Goal: Task Accomplishment & Management: Manage account settings

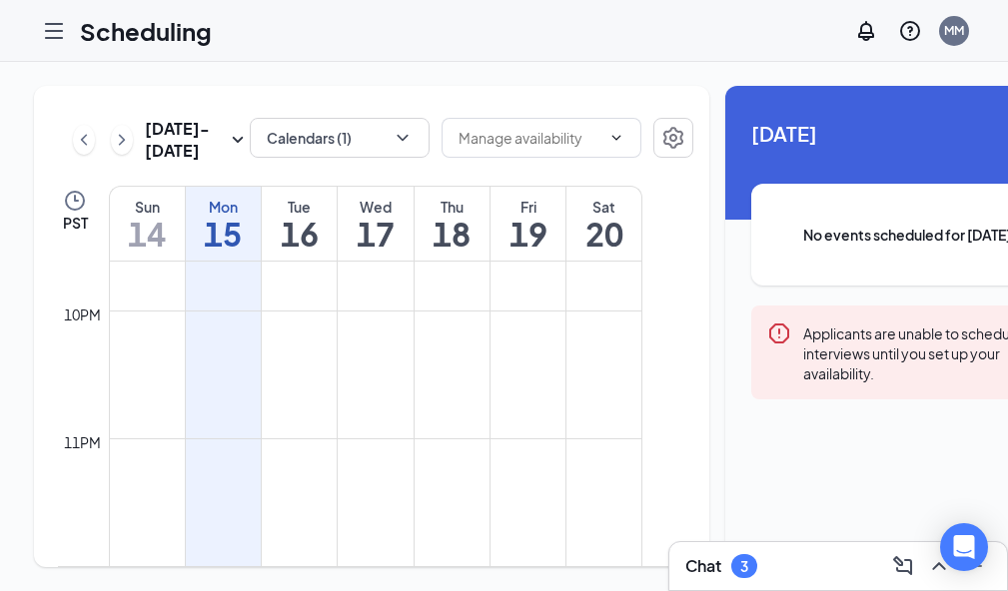
scroll to position [30, 0]
click at [685, 566] on div "Chat 3" at bounding box center [838, 566] width 306 height 32
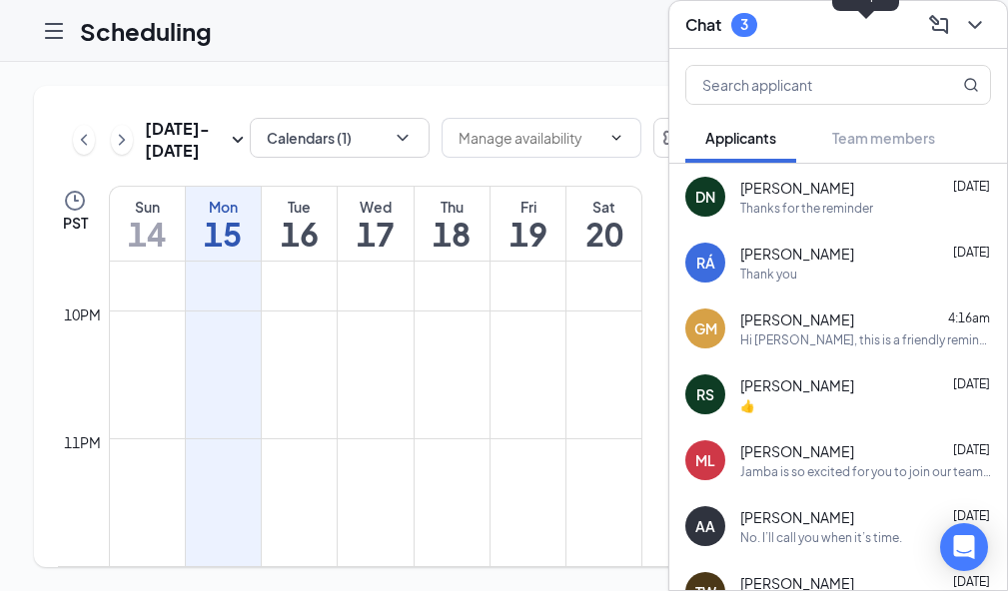
click at [968, 21] on icon "ChevronDown" at bounding box center [974, 25] width 13 height 8
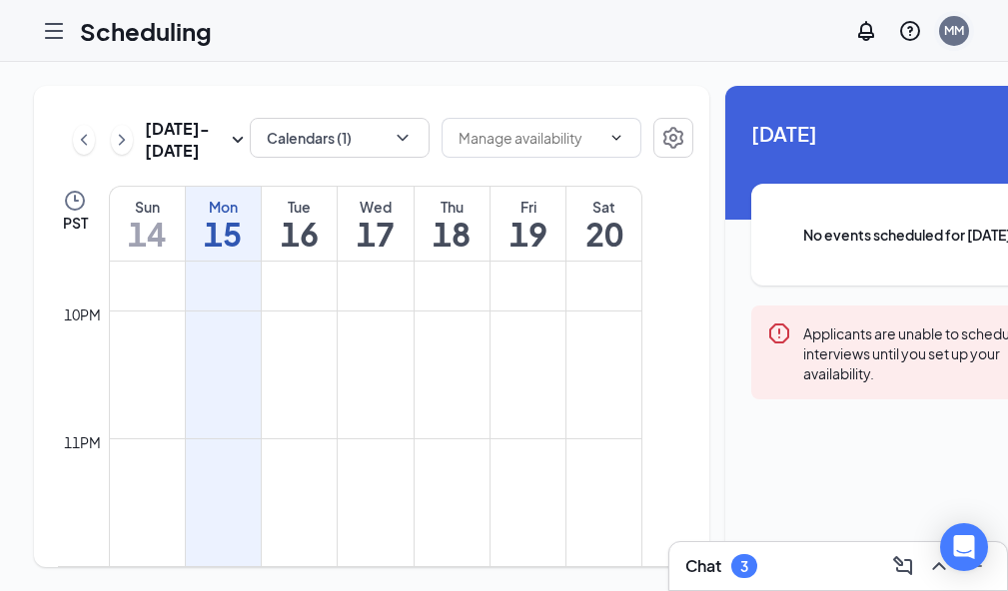
click at [963, 30] on div "MM" at bounding box center [954, 30] width 20 height 17
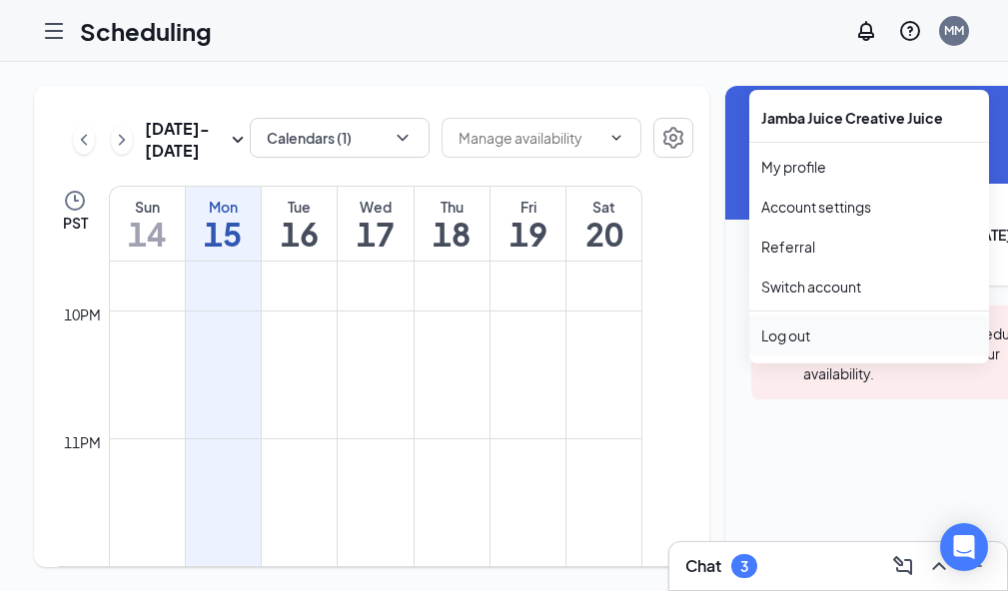
click at [797, 326] on div "Log out" at bounding box center [869, 336] width 216 height 20
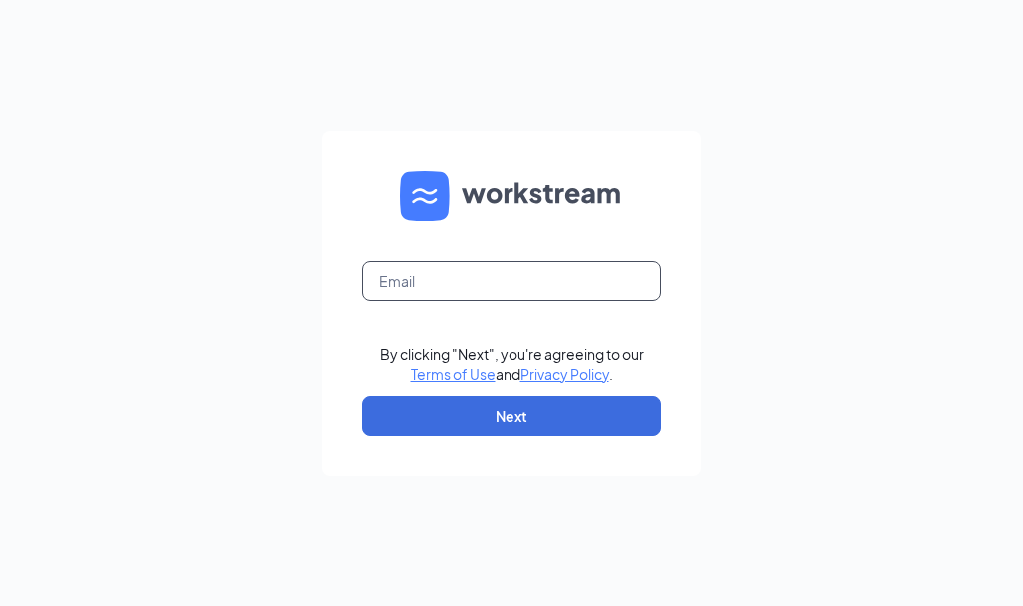
click at [488, 268] on input "text" at bounding box center [512, 281] width 300 height 40
type input "jj7capitola@gmail.com"
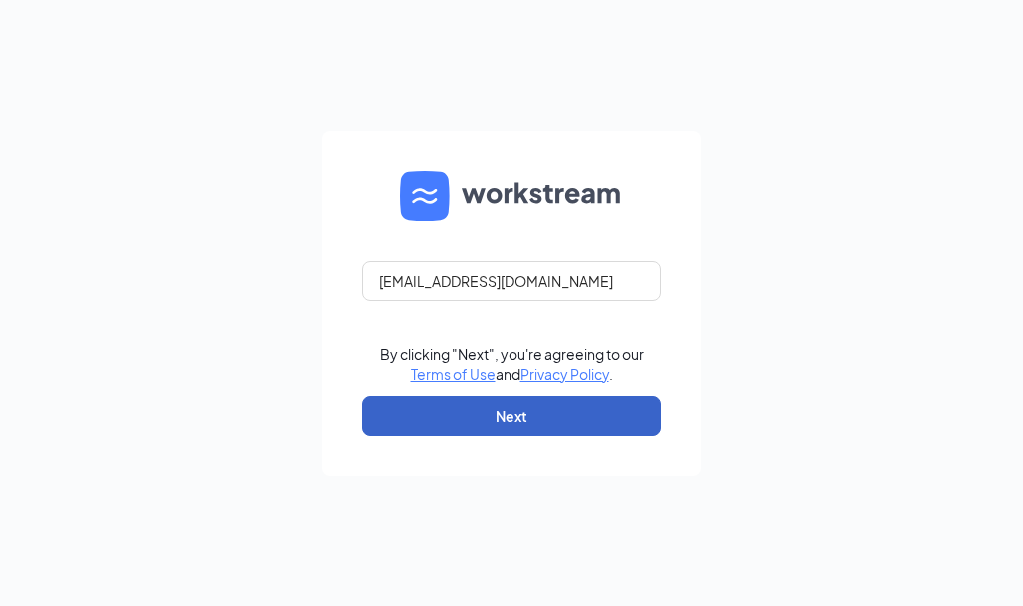
click at [518, 414] on button "Next" at bounding box center [512, 417] width 300 height 40
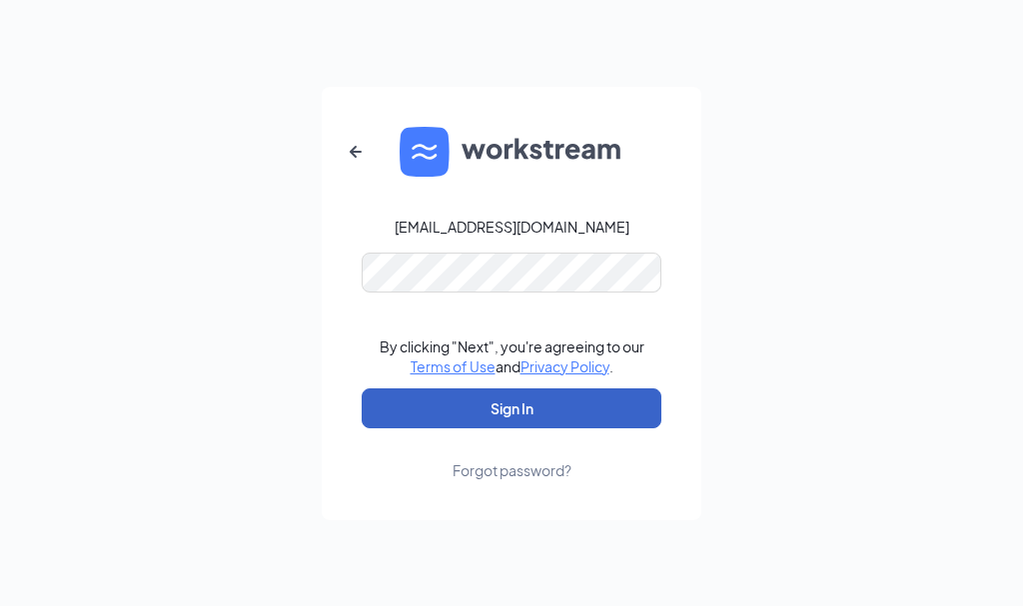
click at [501, 422] on button "Sign In" at bounding box center [512, 409] width 300 height 40
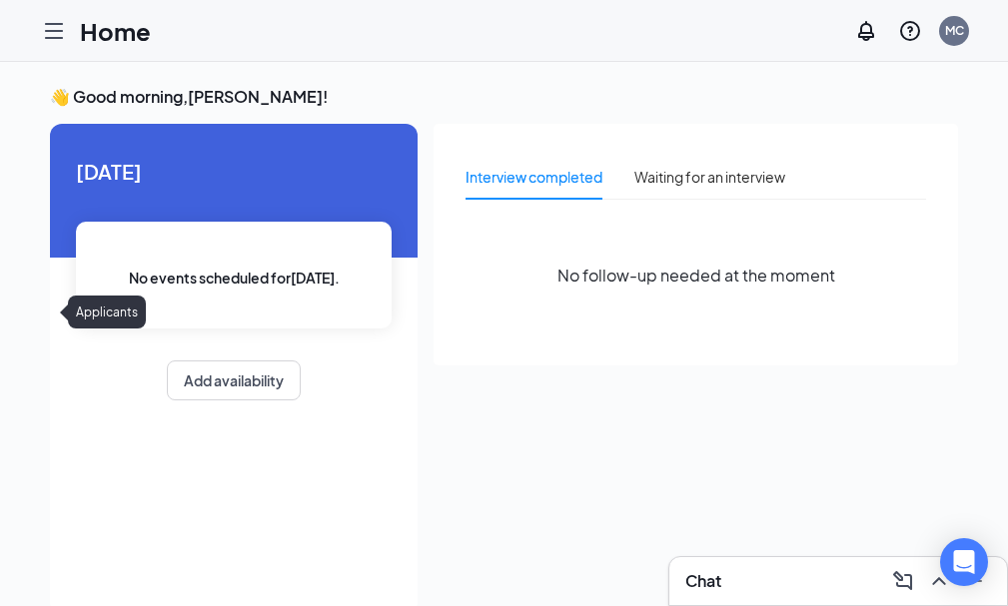
click at [0, 0] on link "Applicants" at bounding box center [0, 0] width 0 height 0
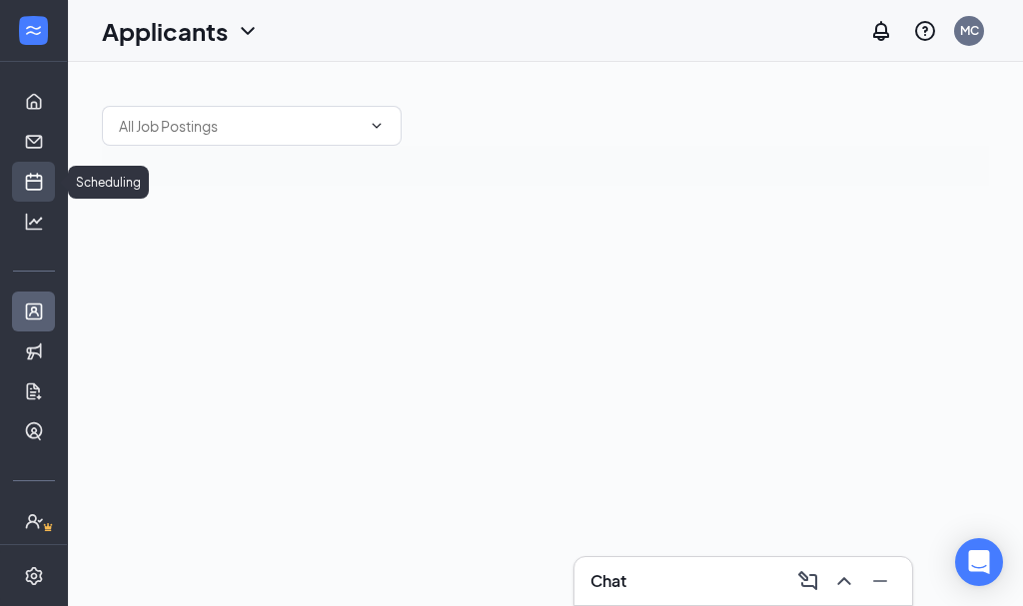
click at [52, 183] on link "Scheduling" at bounding box center [62, 182] width 20 height 40
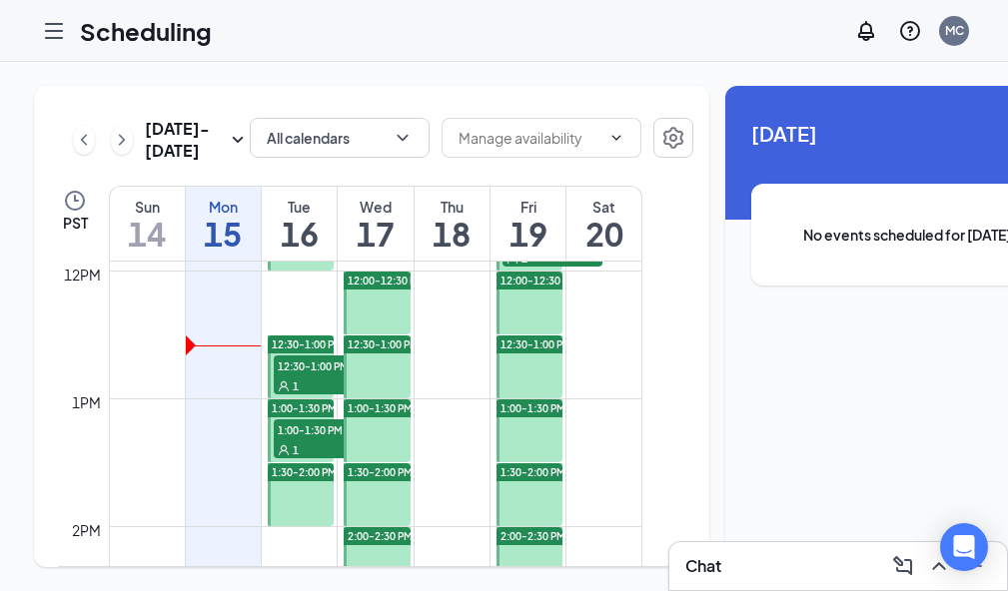
scroll to position [1481, 0]
